Goal: Task Accomplishment & Management: Use online tool/utility

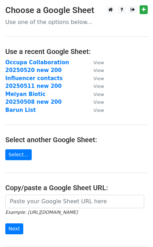
click at [53, 61] on strong "Occupa Collaboration" at bounding box center [37, 62] width 64 height 6
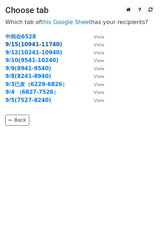
click at [40, 43] on strong "9/15(10941-11740)" at bounding box center [33, 44] width 57 height 6
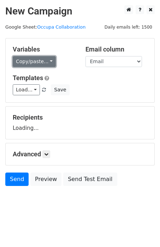
click at [50, 63] on link "Copy/paste..." at bounding box center [34, 61] width 43 height 11
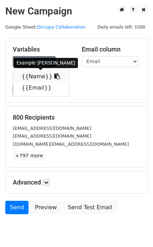
click at [37, 77] on link "{{Name}}" at bounding box center [41, 76] width 56 height 11
